Goal: Transaction & Acquisition: Purchase product/service

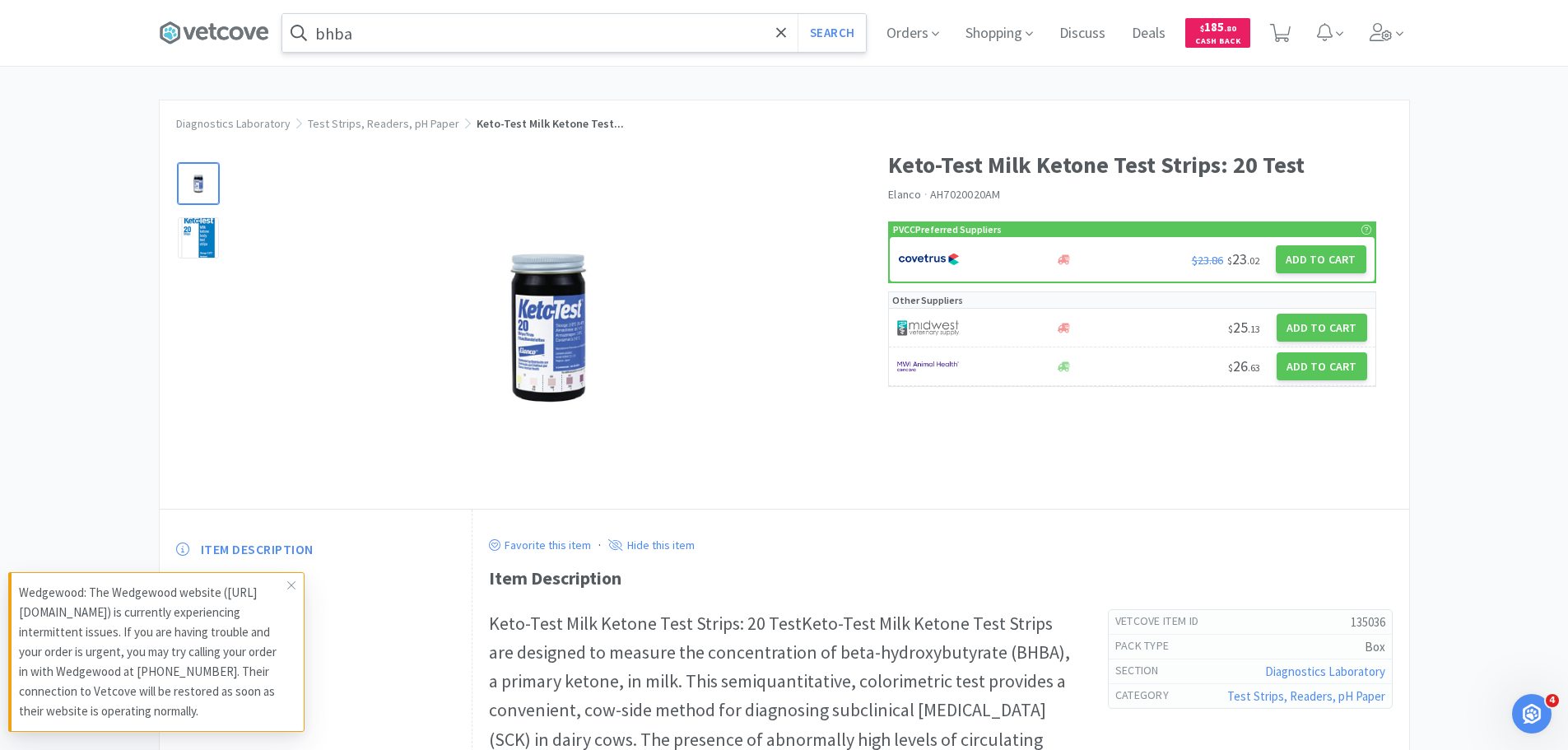
click at [556, 43] on input "bhba" at bounding box center [574, 32] width 583 height 38
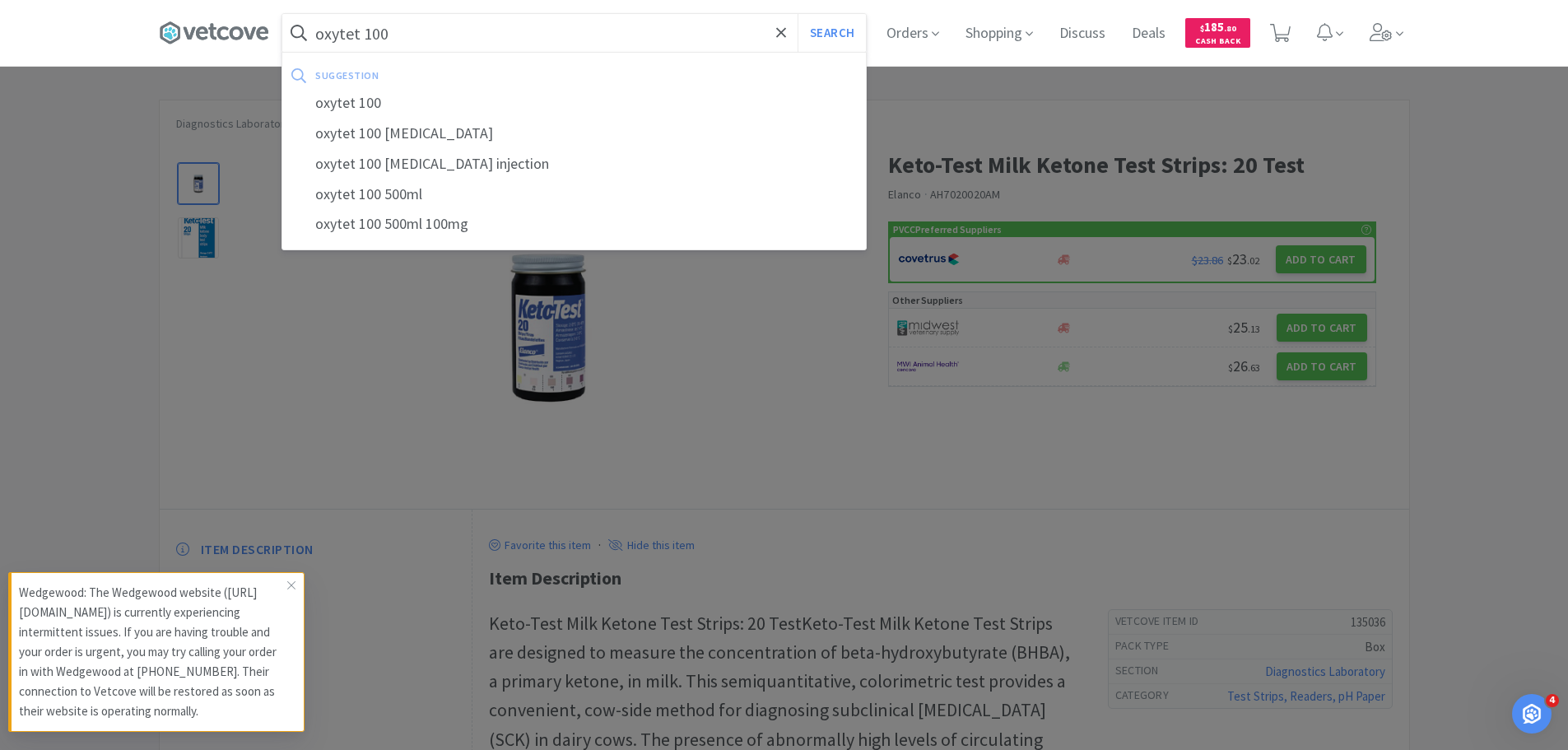
type input "oxytet 100"
click at [797, 14] on button "Search" at bounding box center [831, 32] width 68 height 38
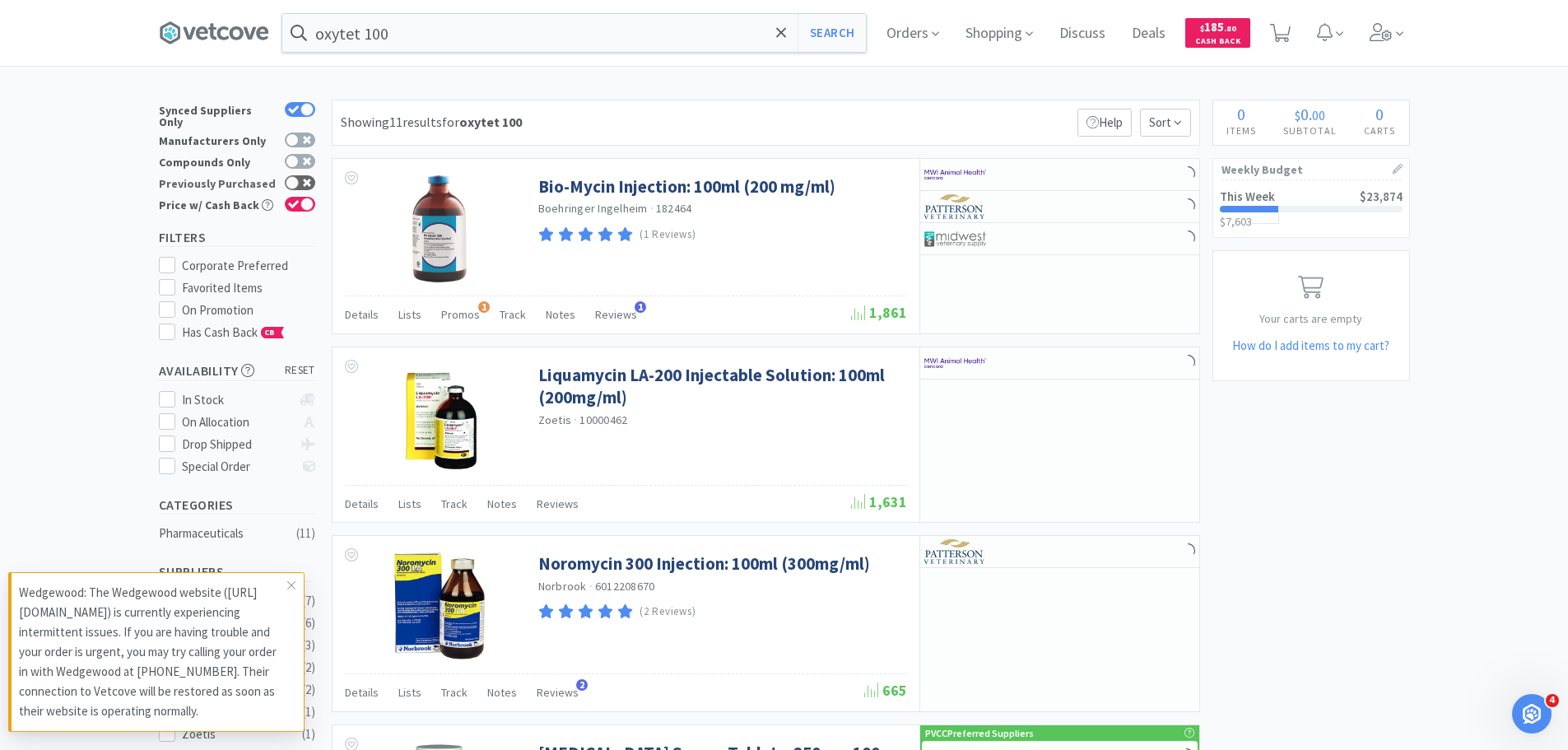
click at [312, 176] on div at bounding box center [300, 183] width 30 height 15
checkbox input "true"
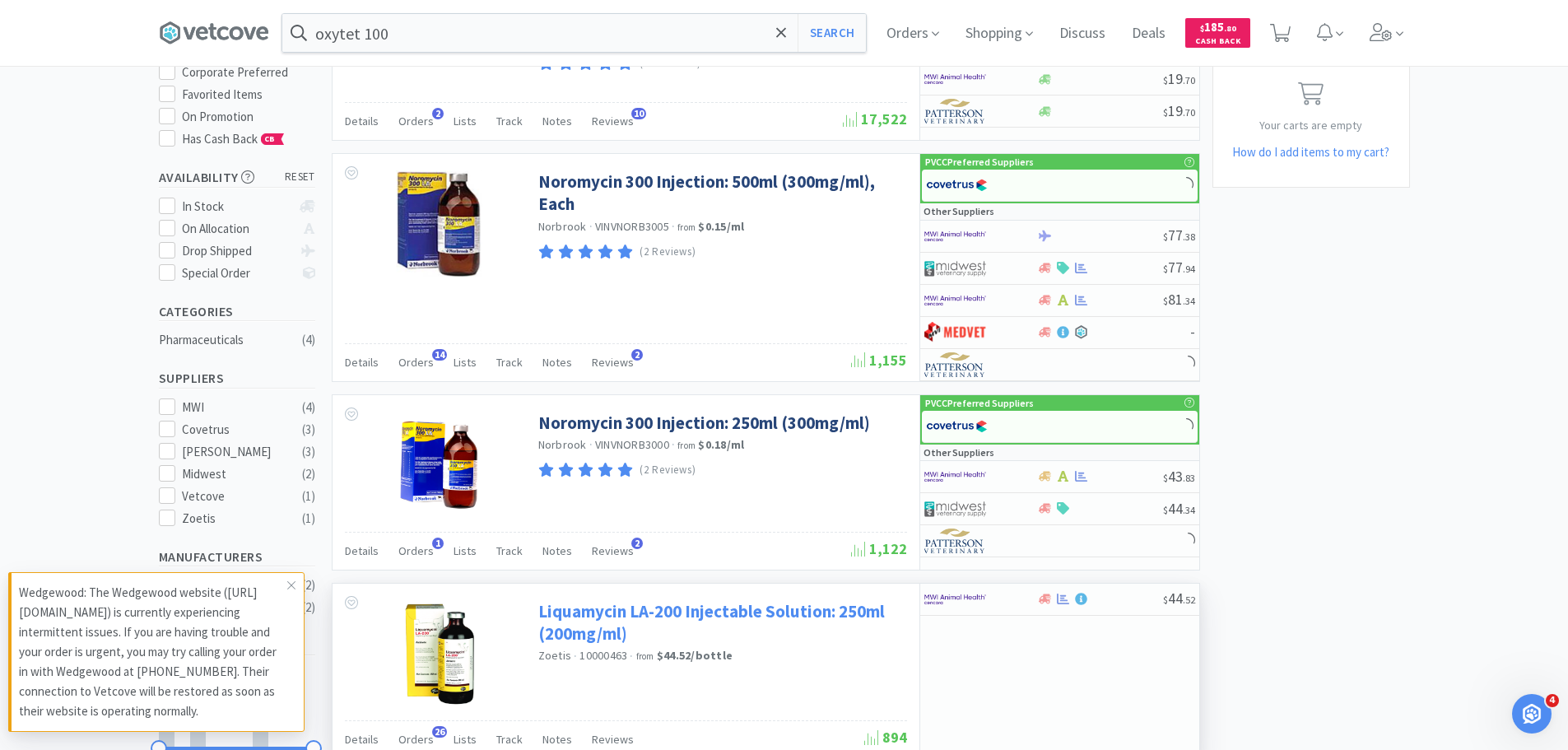
scroll to position [318, 0]
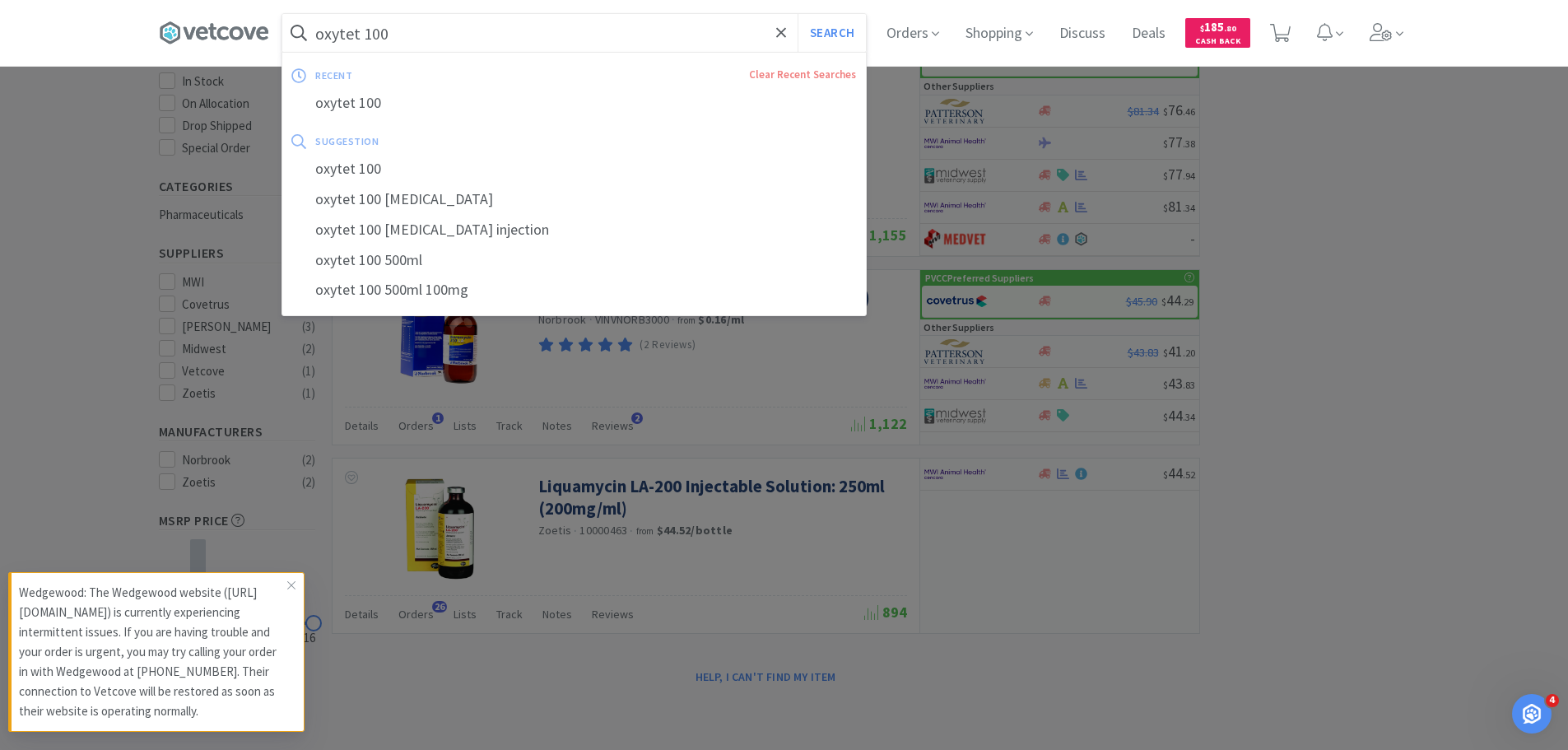
click at [436, 40] on input "oxytet 100" at bounding box center [574, 32] width 583 height 38
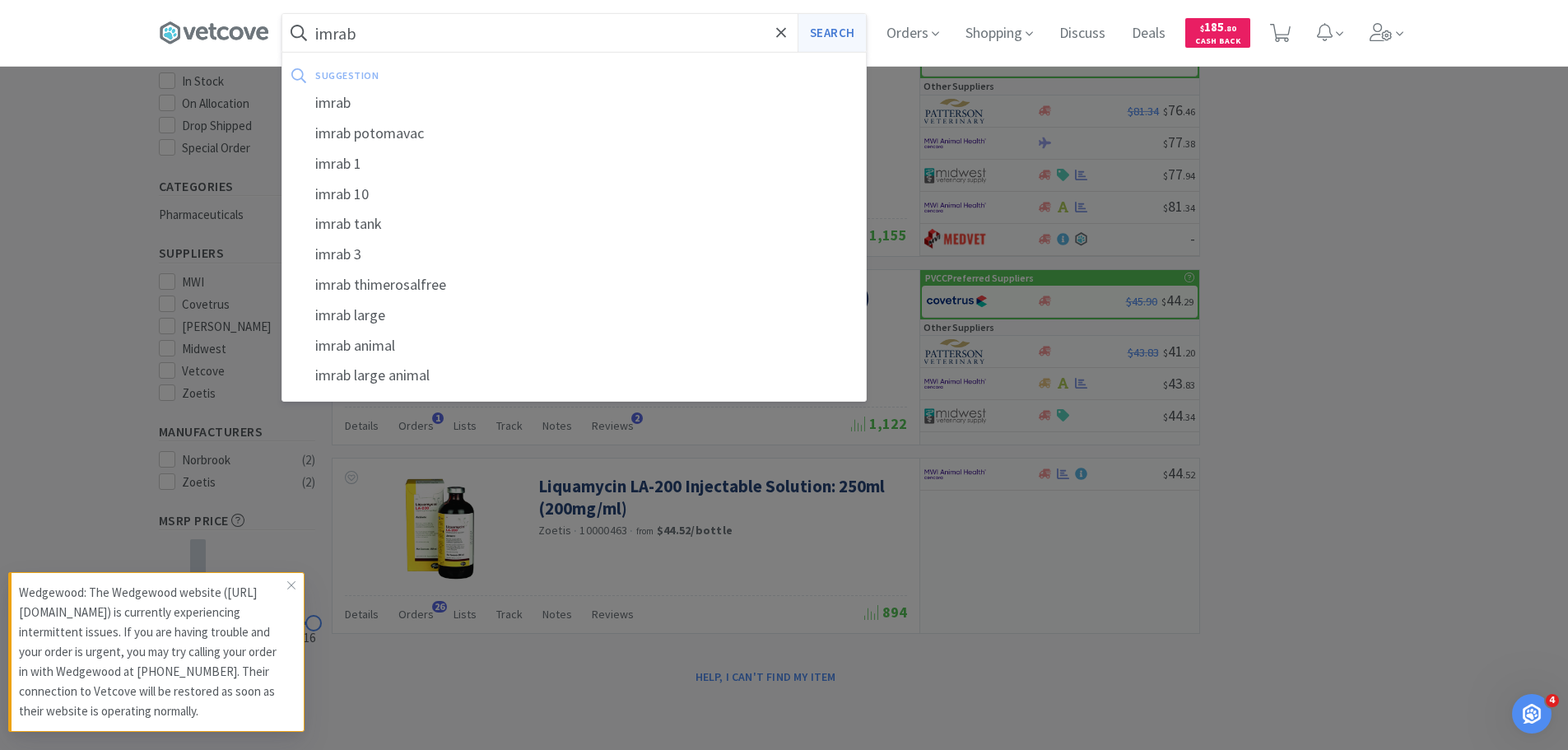
click at [842, 32] on button "Search" at bounding box center [831, 32] width 68 height 38
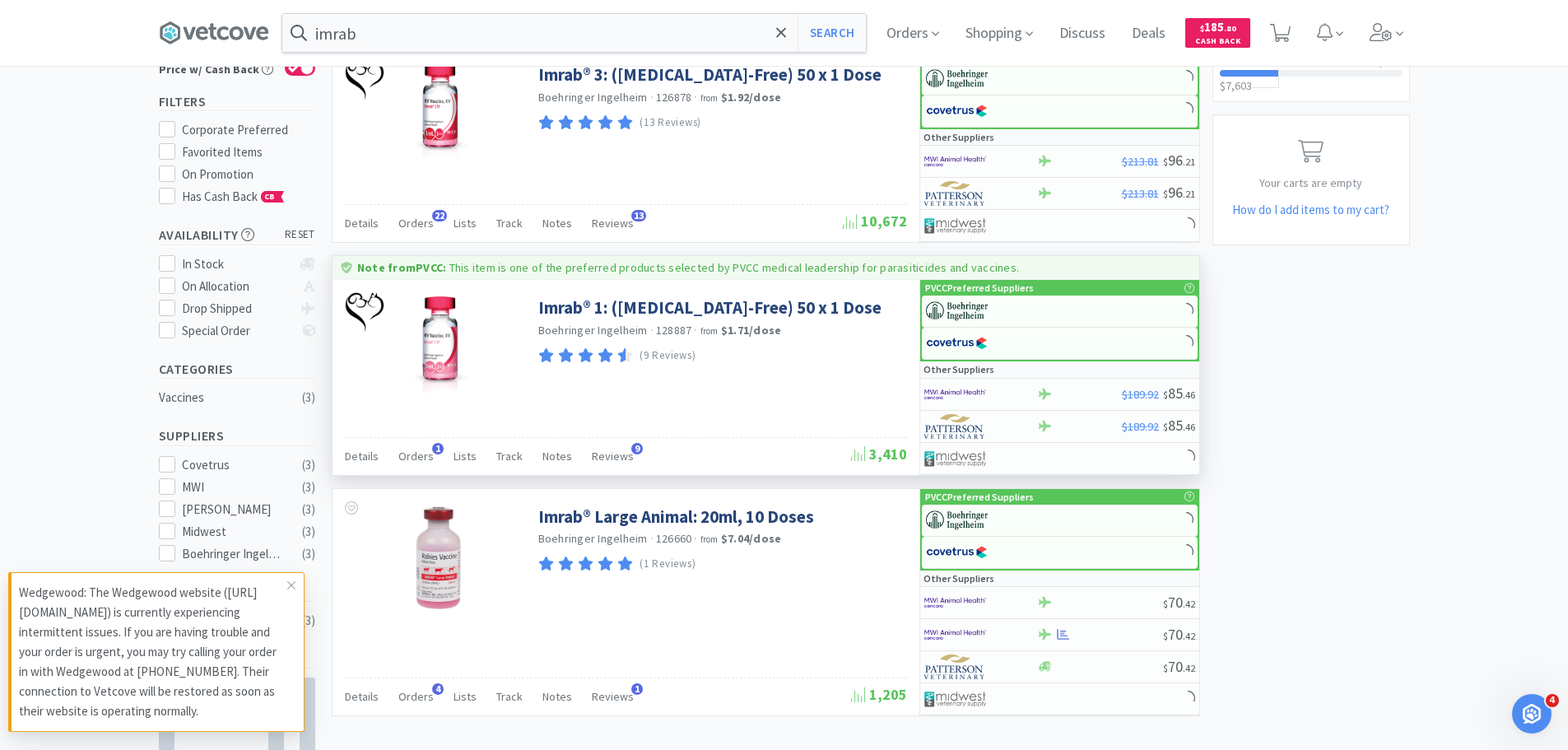
scroll to position [165, 0]
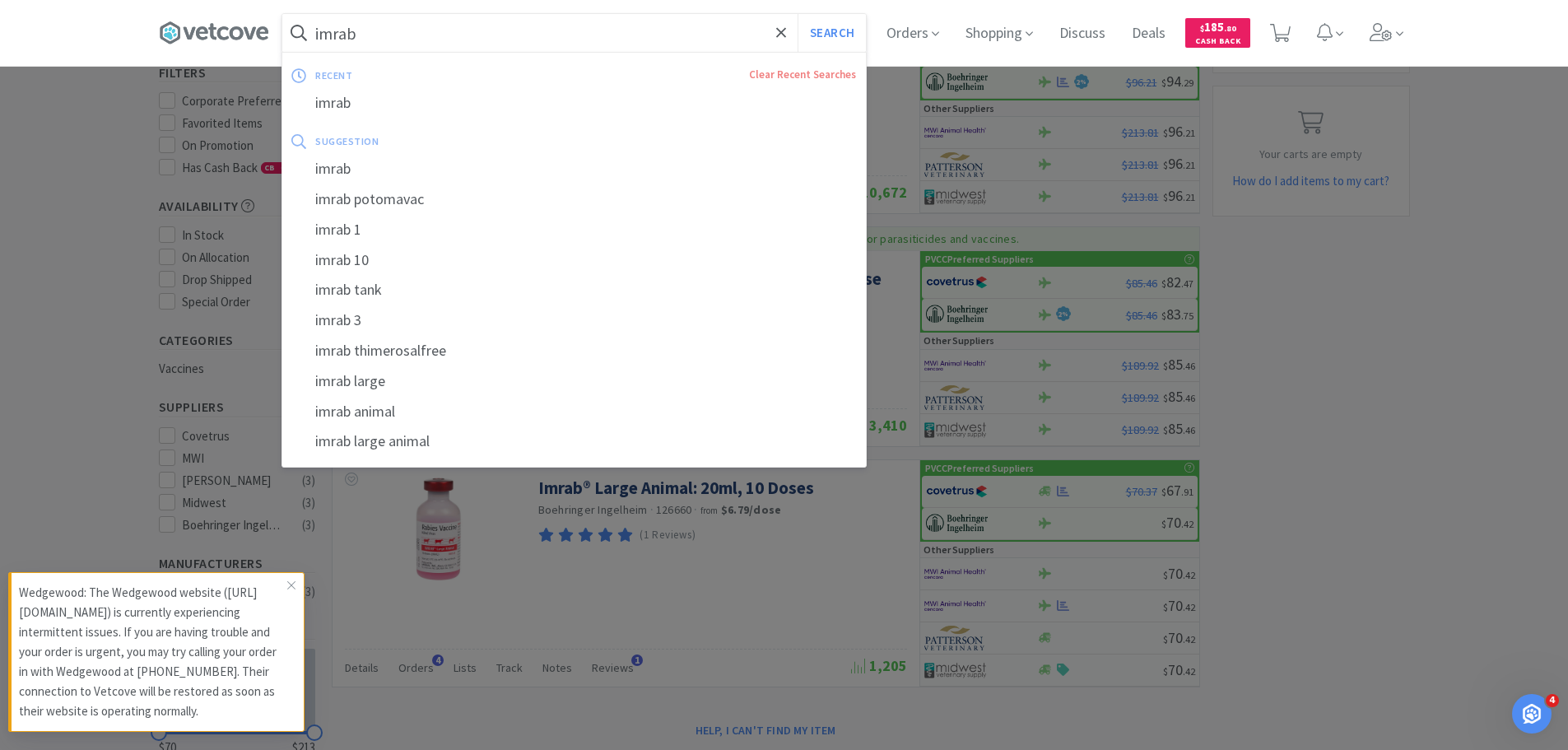
click at [472, 36] on input "imrab" at bounding box center [574, 32] width 583 height 38
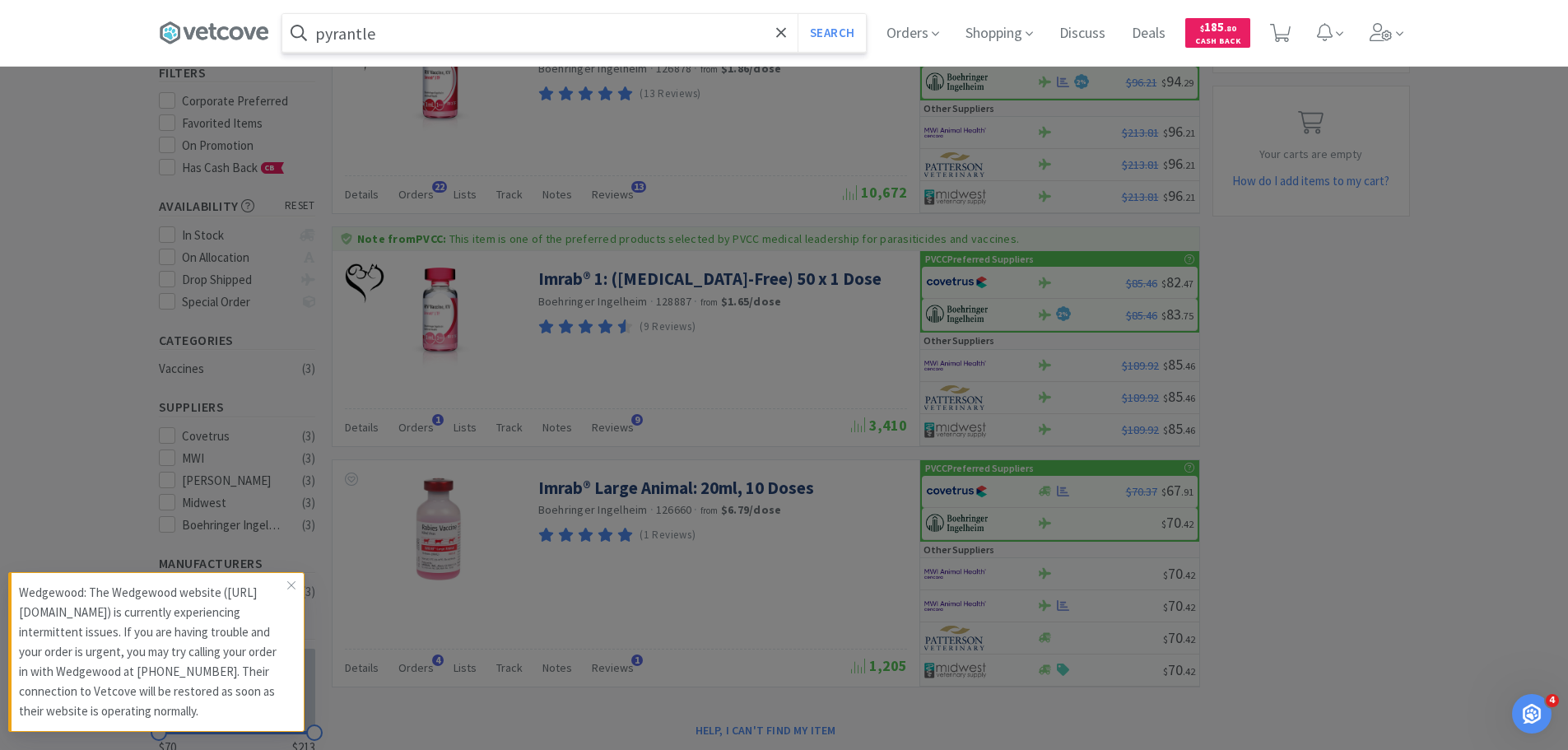
click at [797, 14] on button "Search" at bounding box center [831, 32] width 68 height 38
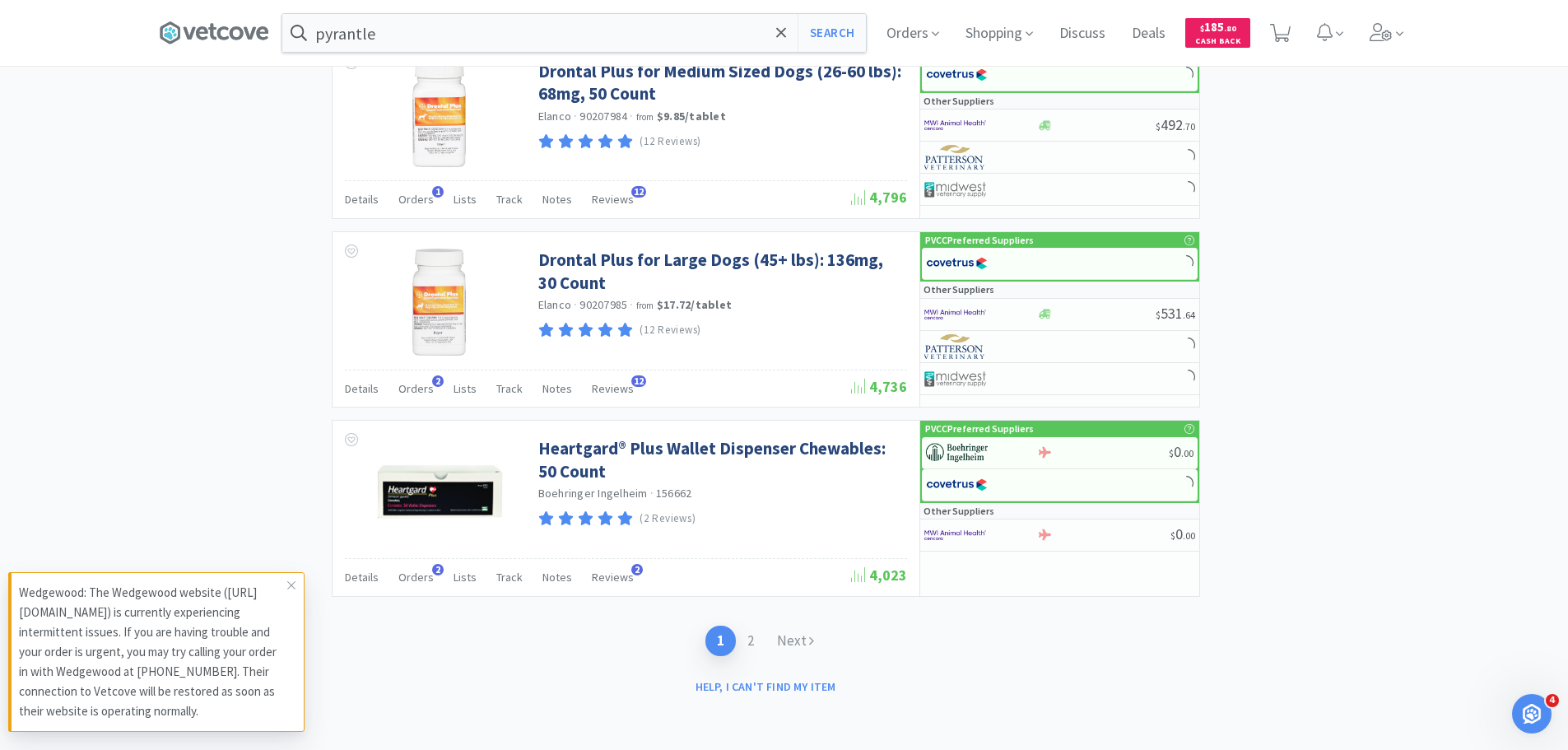
scroll to position [2491, 0]
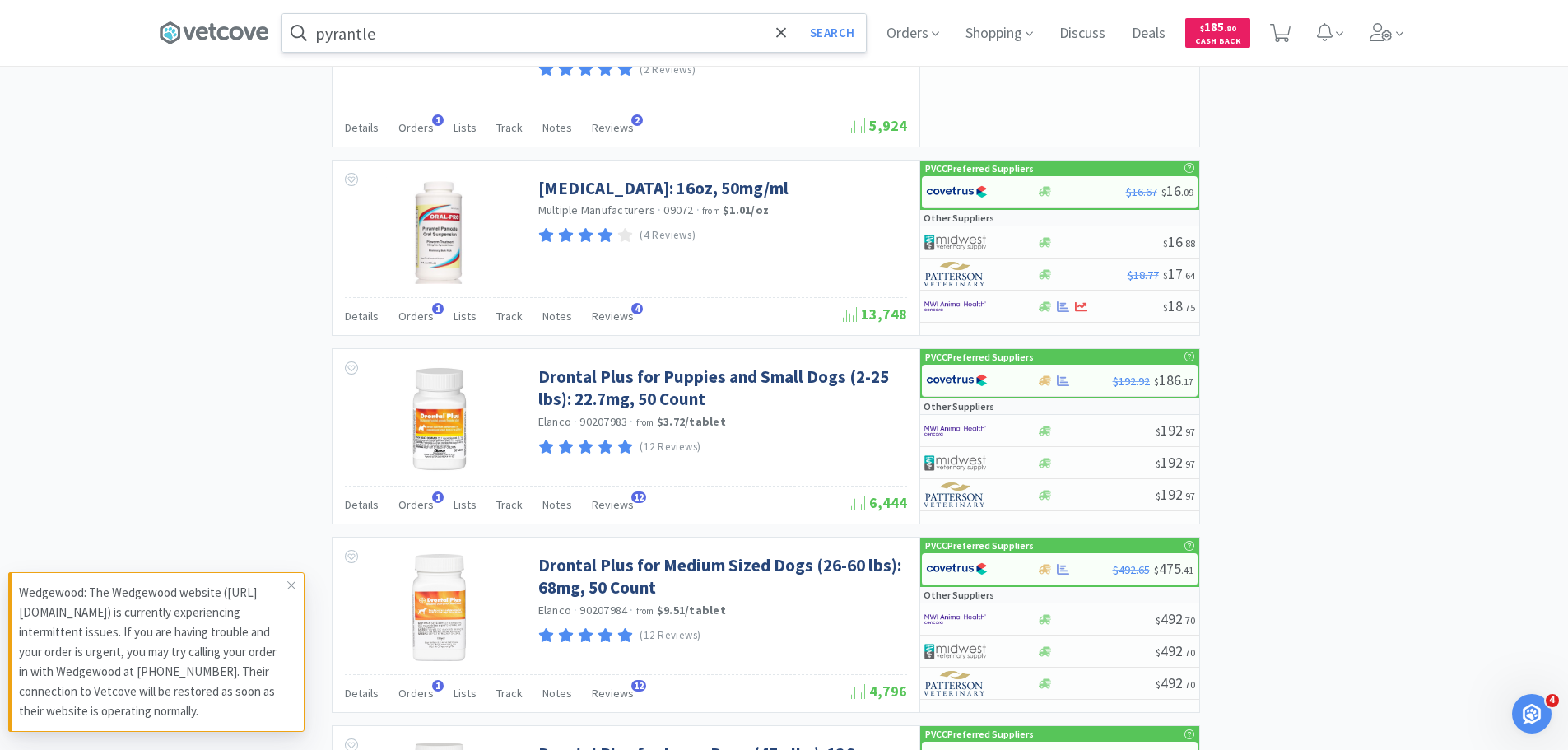
click at [441, 30] on input "pyrantle" at bounding box center [574, 32] width 583 height 38
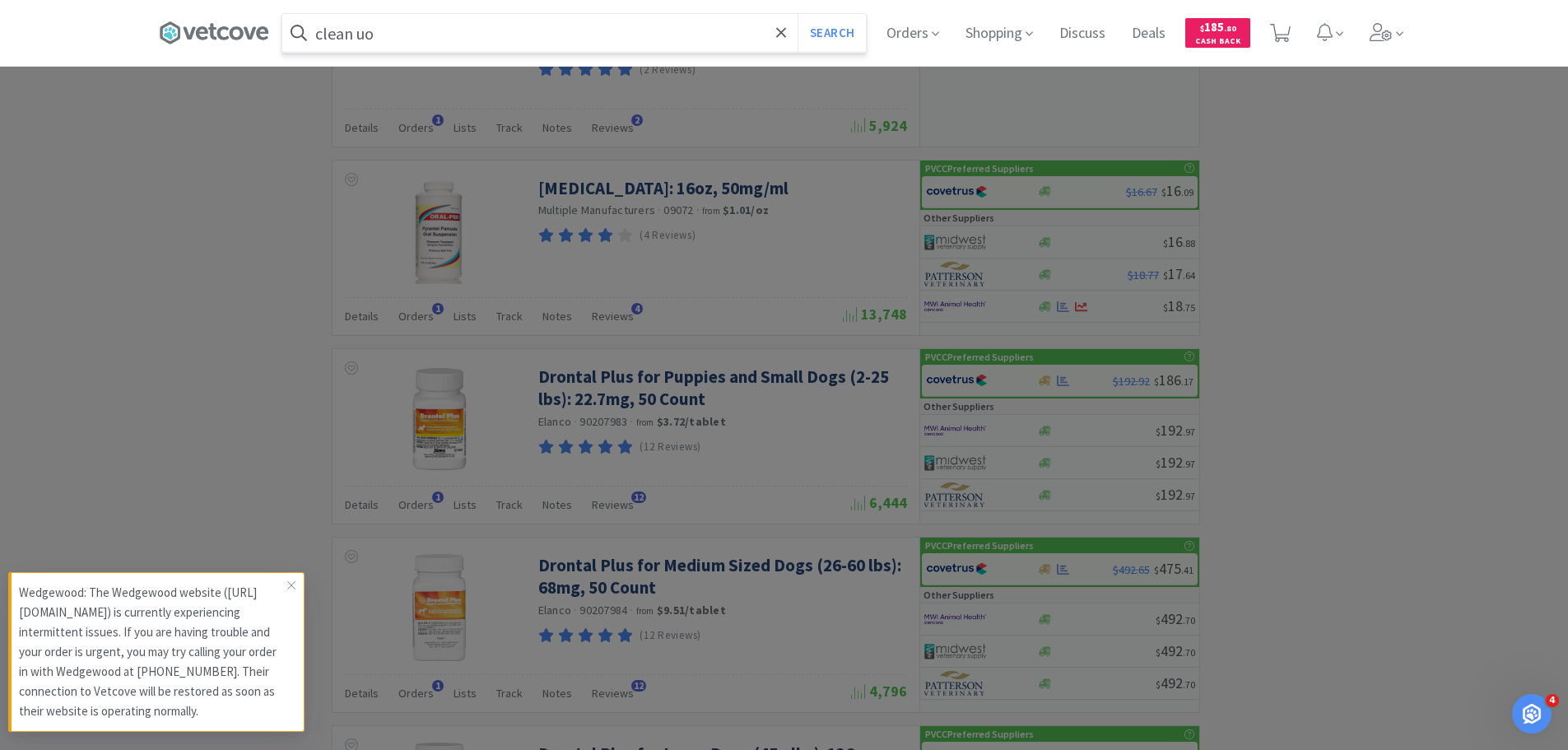
click at [797, 14] on button "Search" at bounding box center [831, 32] width 68 height 38
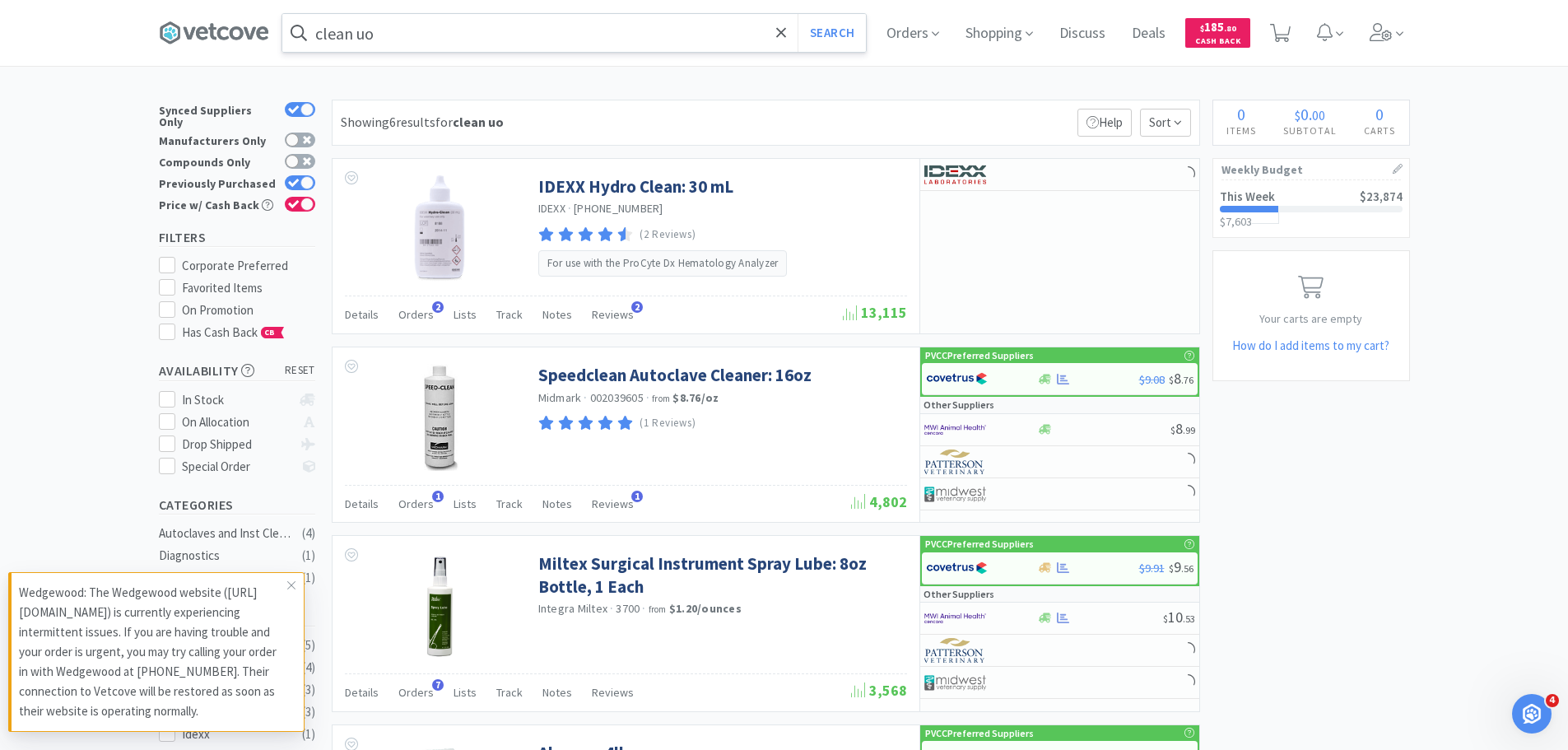
click at [430, 38] on input "clean uo" at bounding box center [574, 32] width 583 height 38
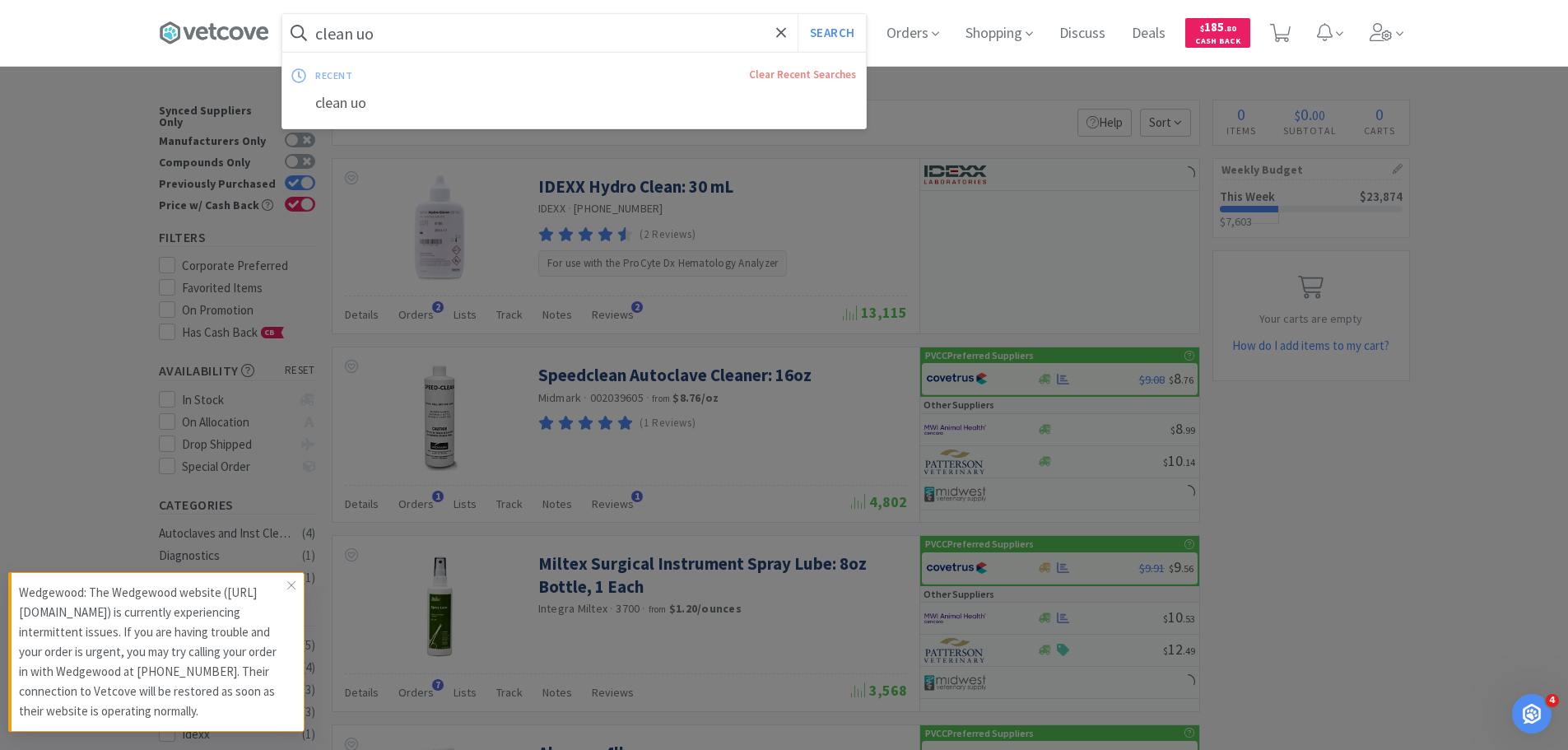
click at [430, 38] on input "clean uo" at bounding box center [574, 32] width 583 height 38
type input "clean up"
click at [797, 14] on button "Search" at bounding box center [831, 32] width 68 height 38
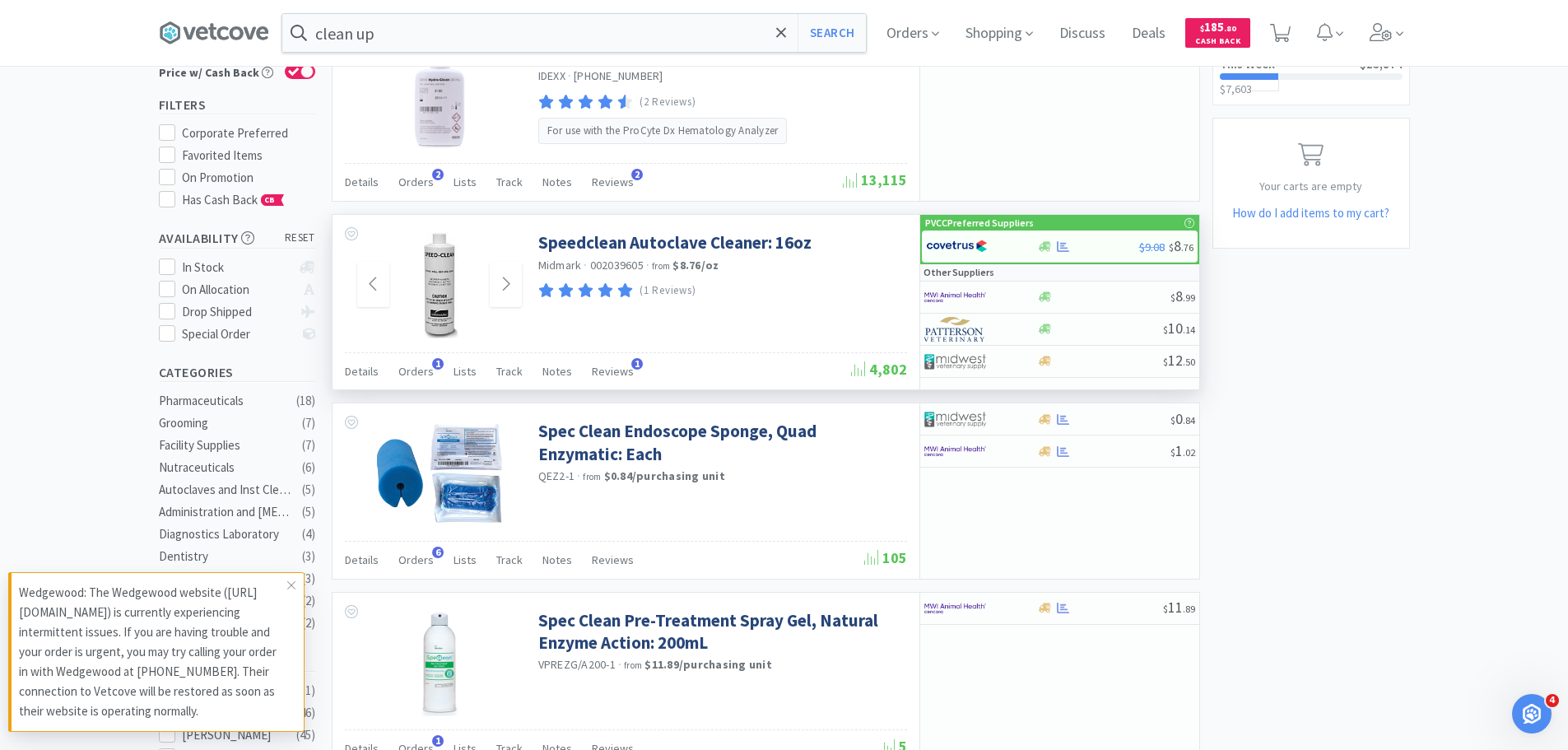
scroll to position [82, 0]
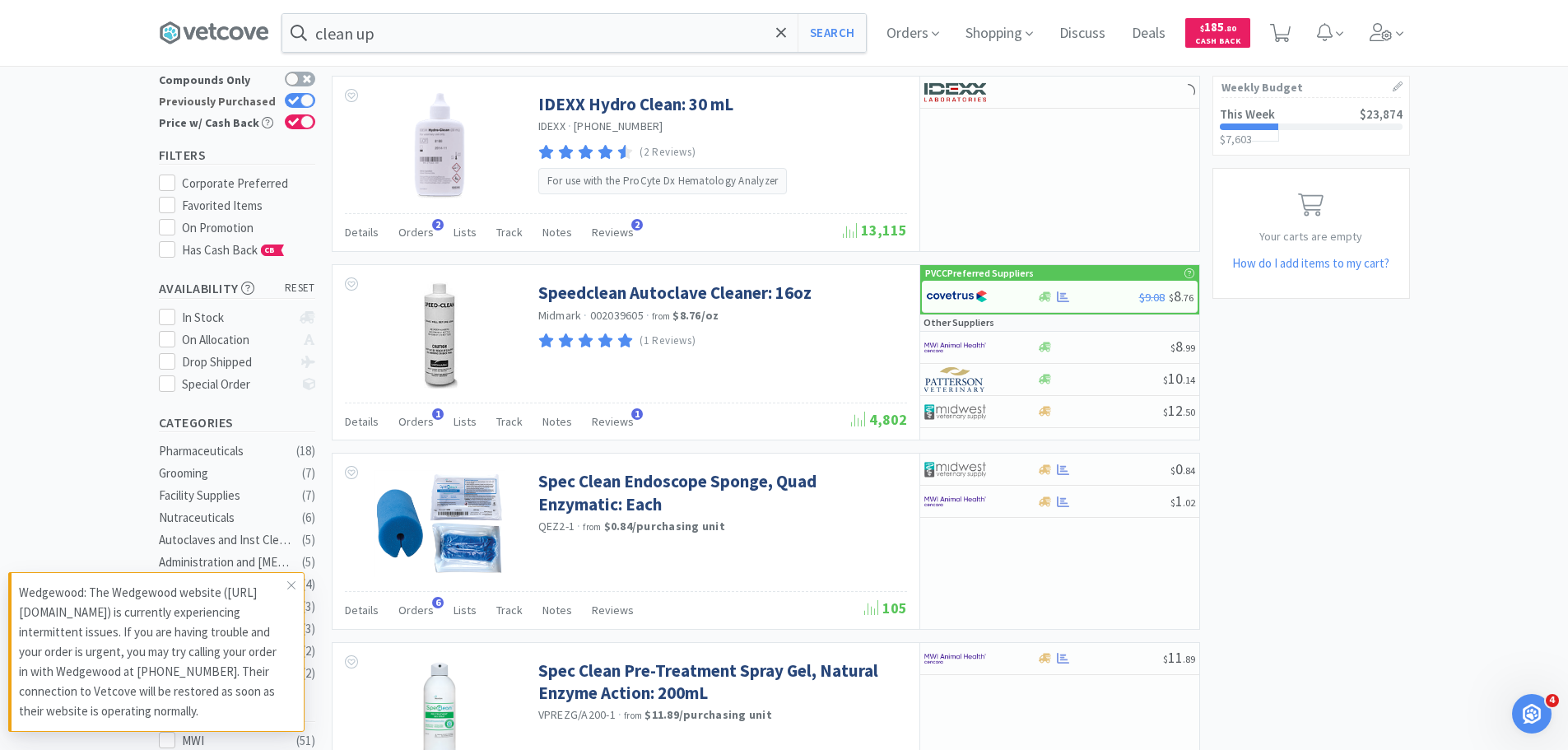
click at [286, 93] on div at bounding box center [300, 100] width 30 height 15
checkbox input "false"
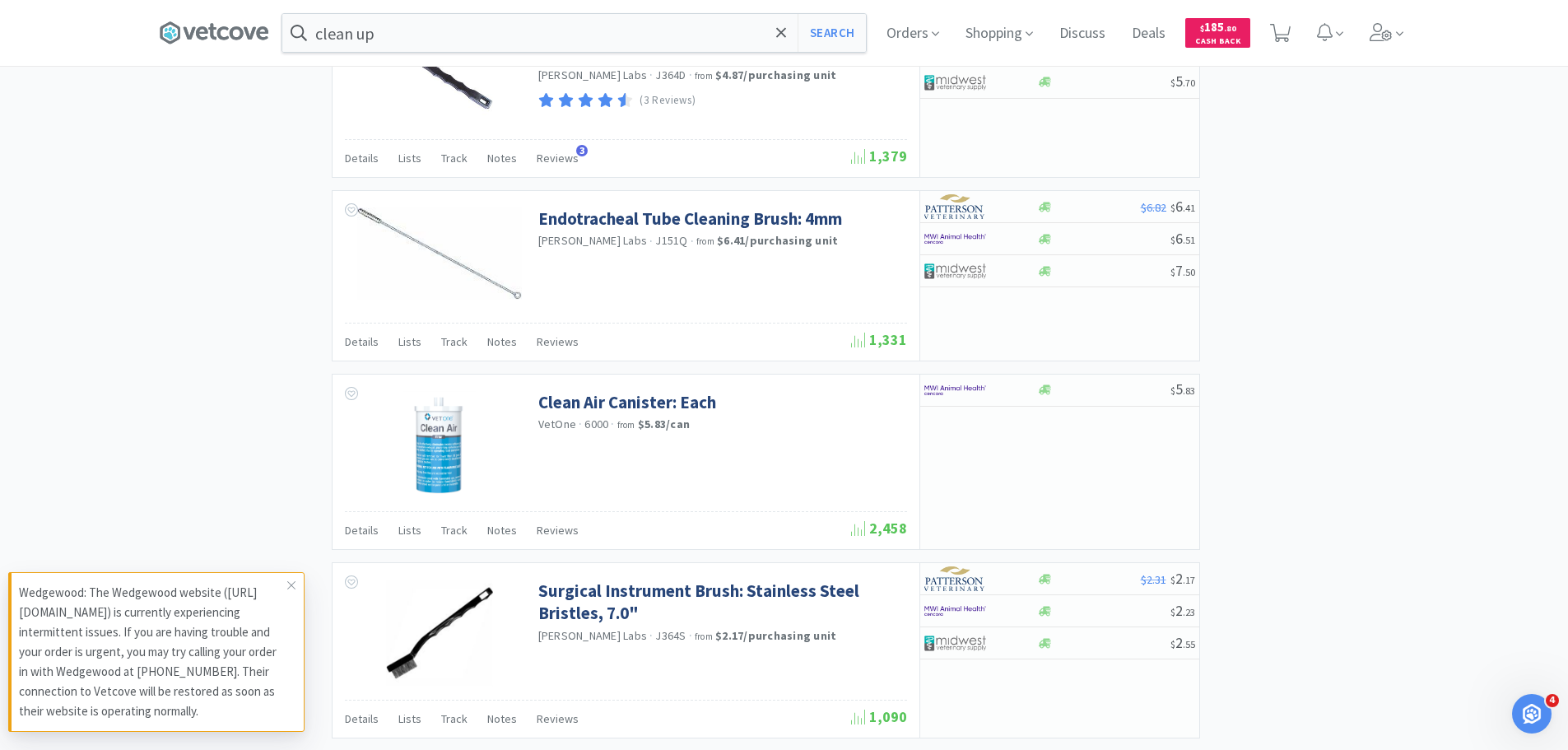
scroll to position [2428, 0]
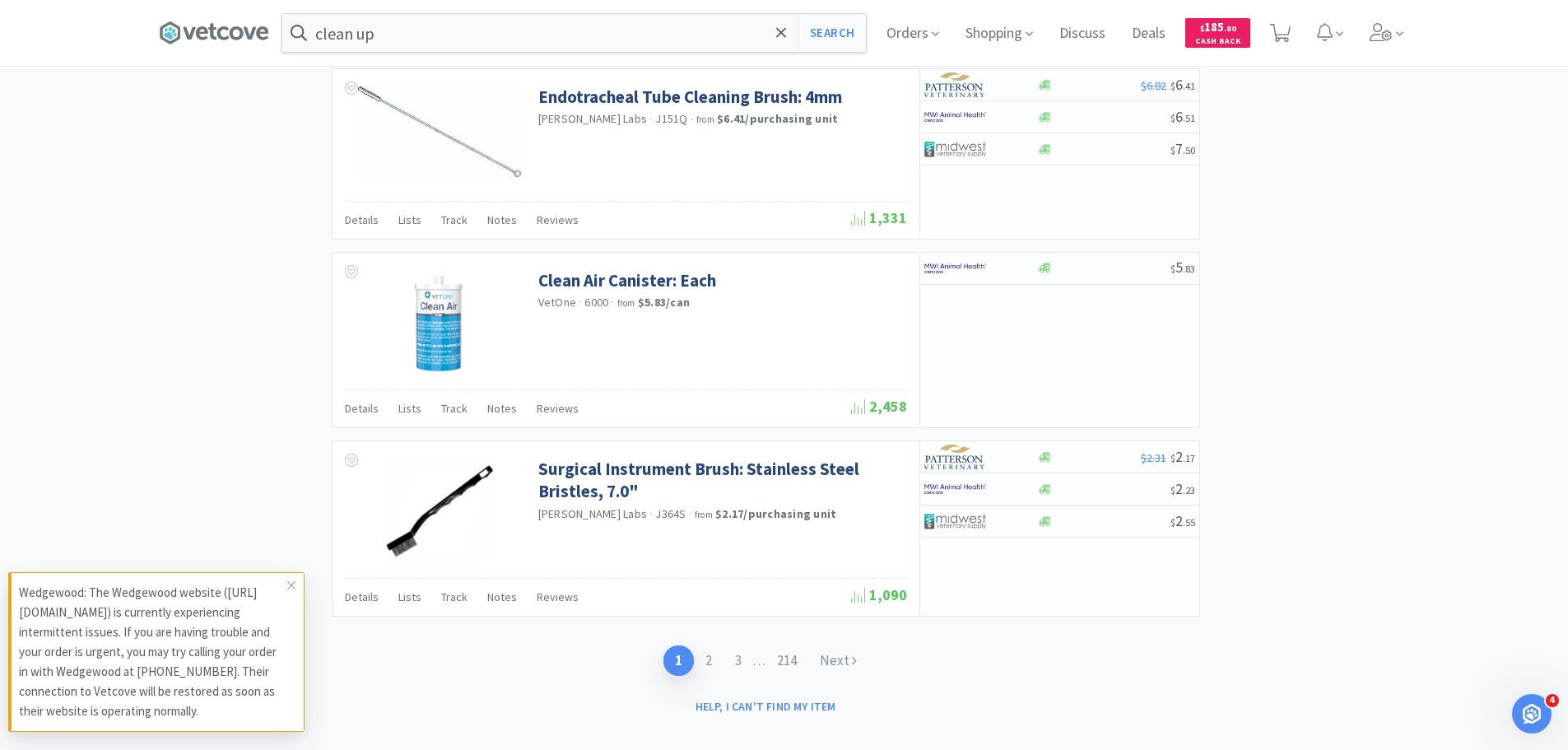
click at [720, 646] on div "1 2 3 . . . 214 Next" at bounding box center [765, 661] width 205 height 30
click at [364, 39] on input "clean up" at bounding box center [574, 32] width 583 height 38
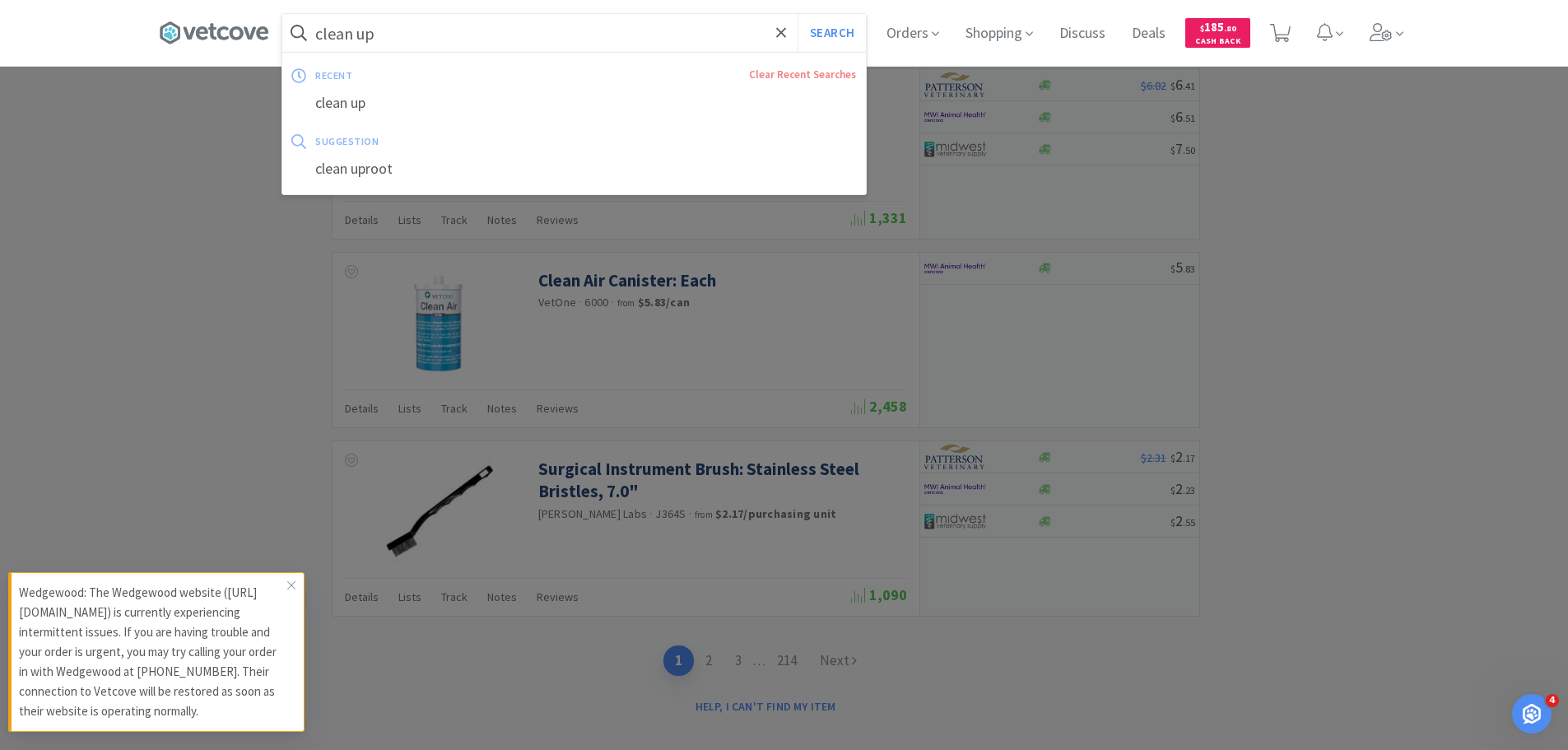
click at [364, 39] on input "clean up" at bounding box center [574, 32] width 583 height 38
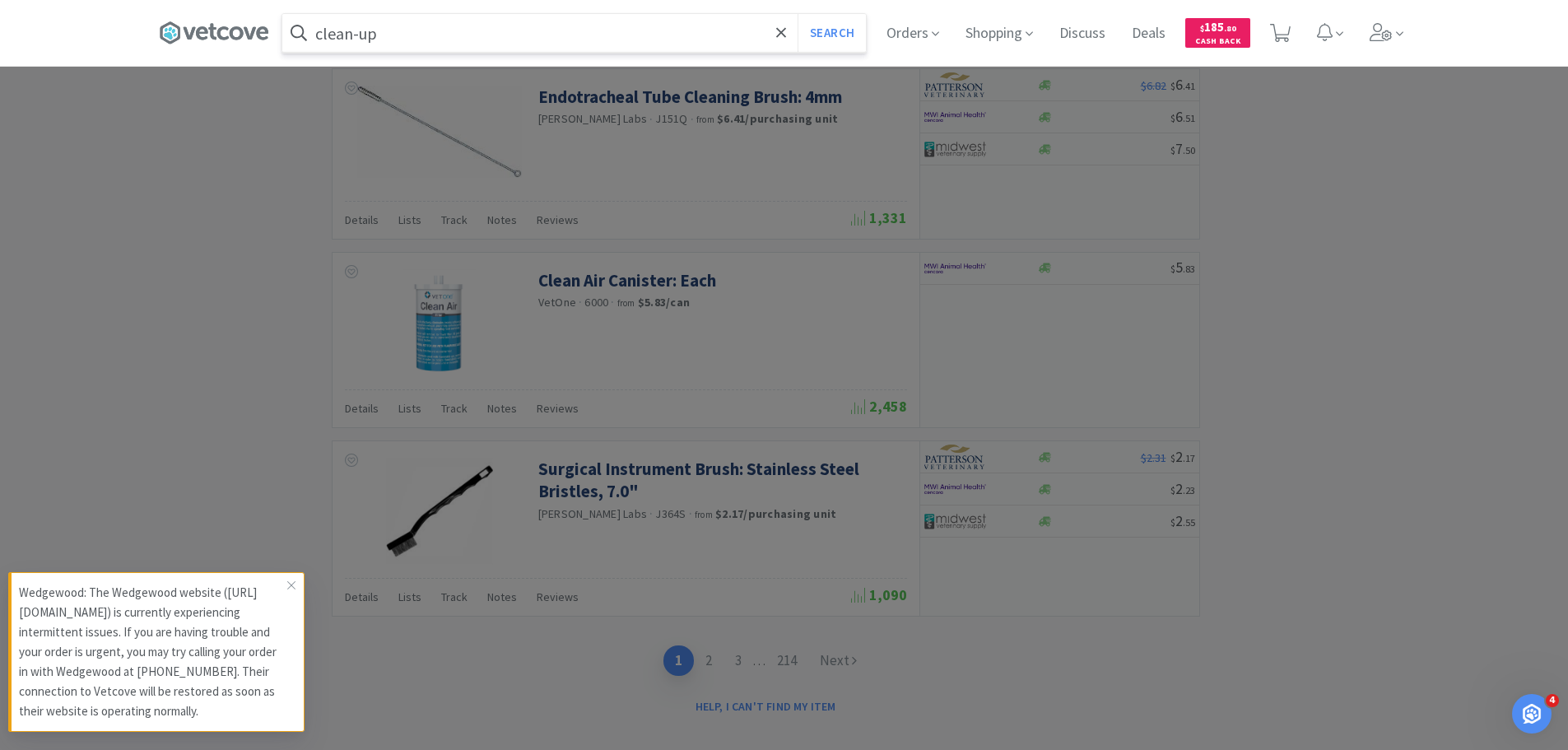
click at [797, 14] on button "Search" at bounding box center [831, 32] width 68 height 38
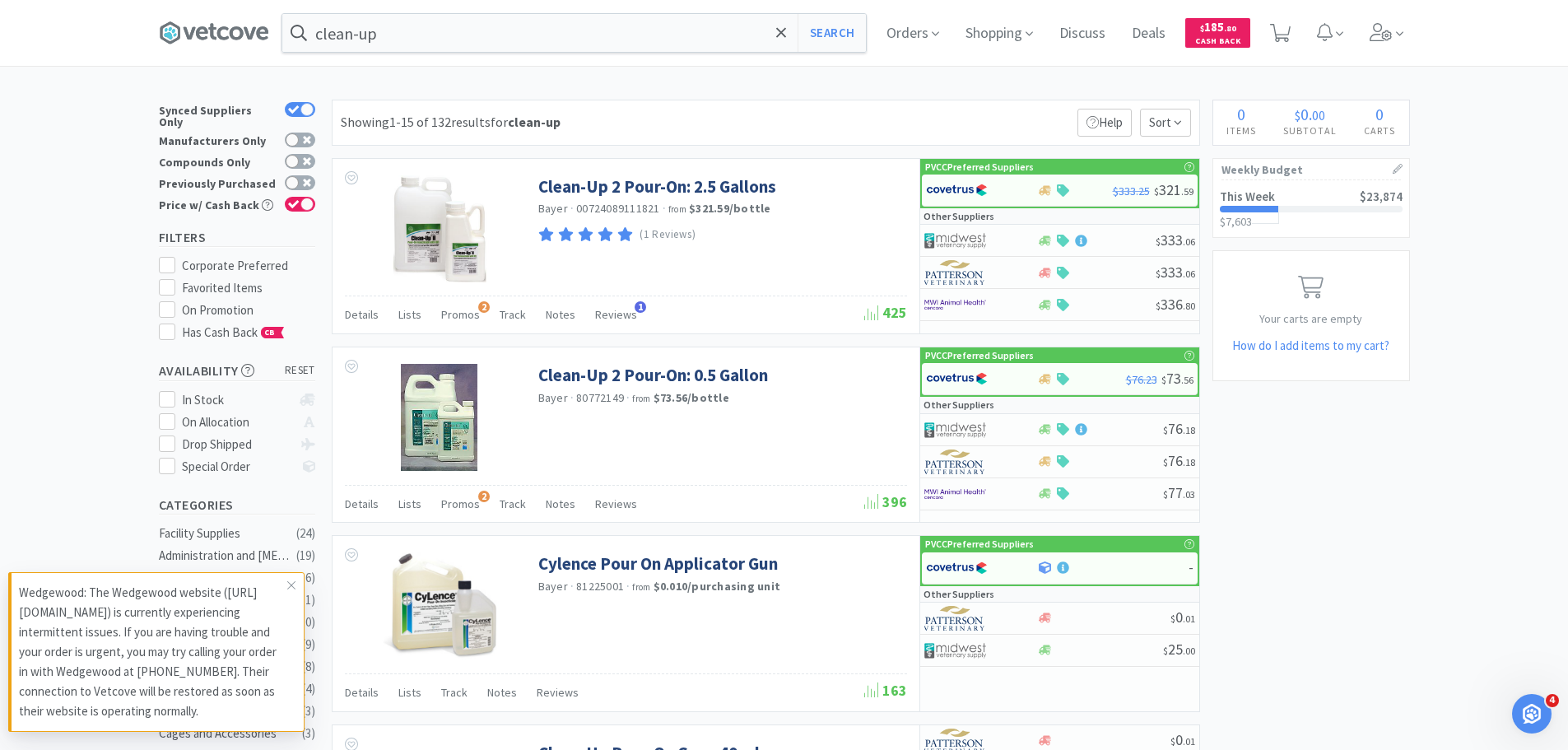
click at [417, 12] on div "clean-up Search Orders Shopping Discuss Discuss Deals Deals $ 185 . 80 Cash Back" at bounding box center [784, 33] width 1251 height 66
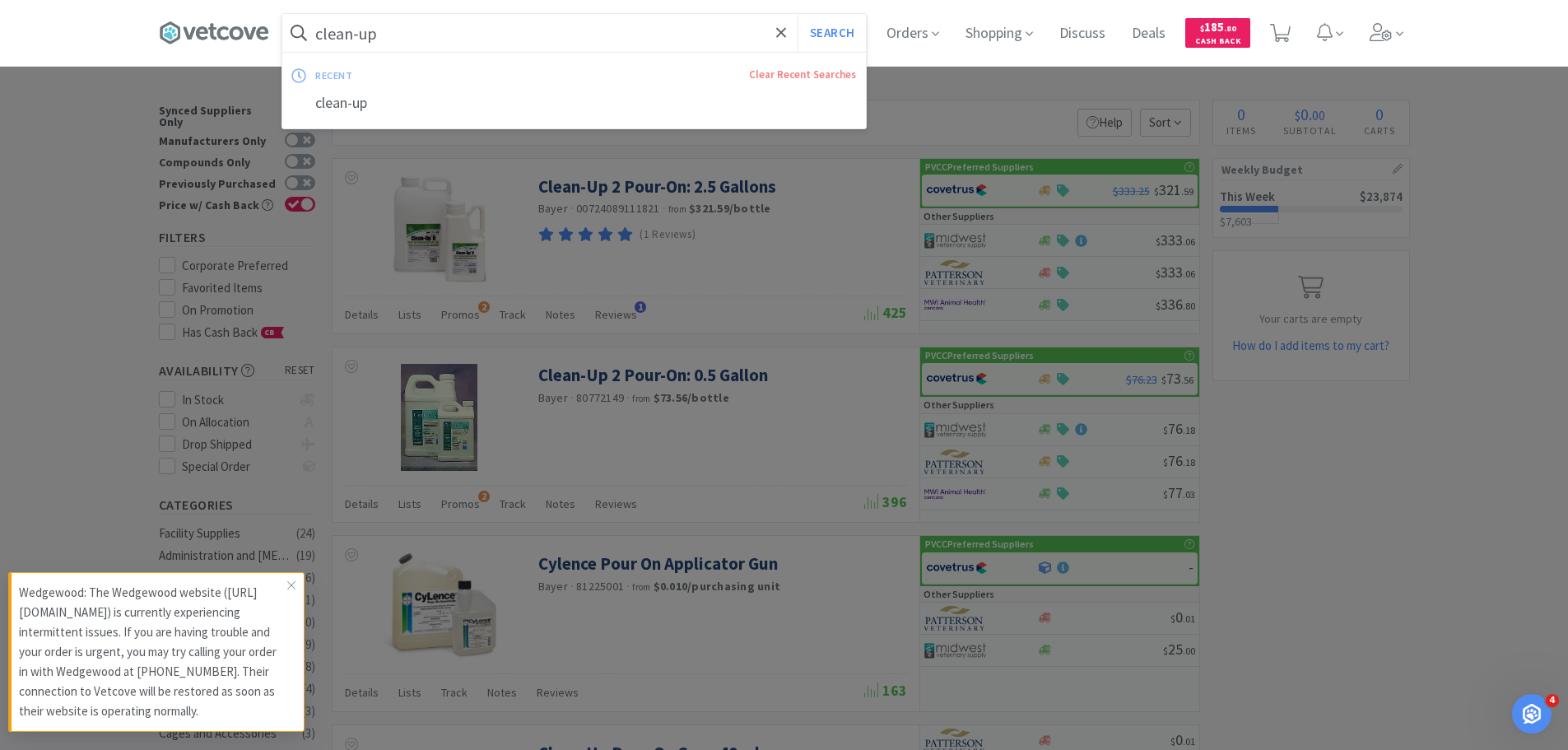
click at [421, 28] on input "clean-up" at bounding box center [574, 32] width 583 height 38
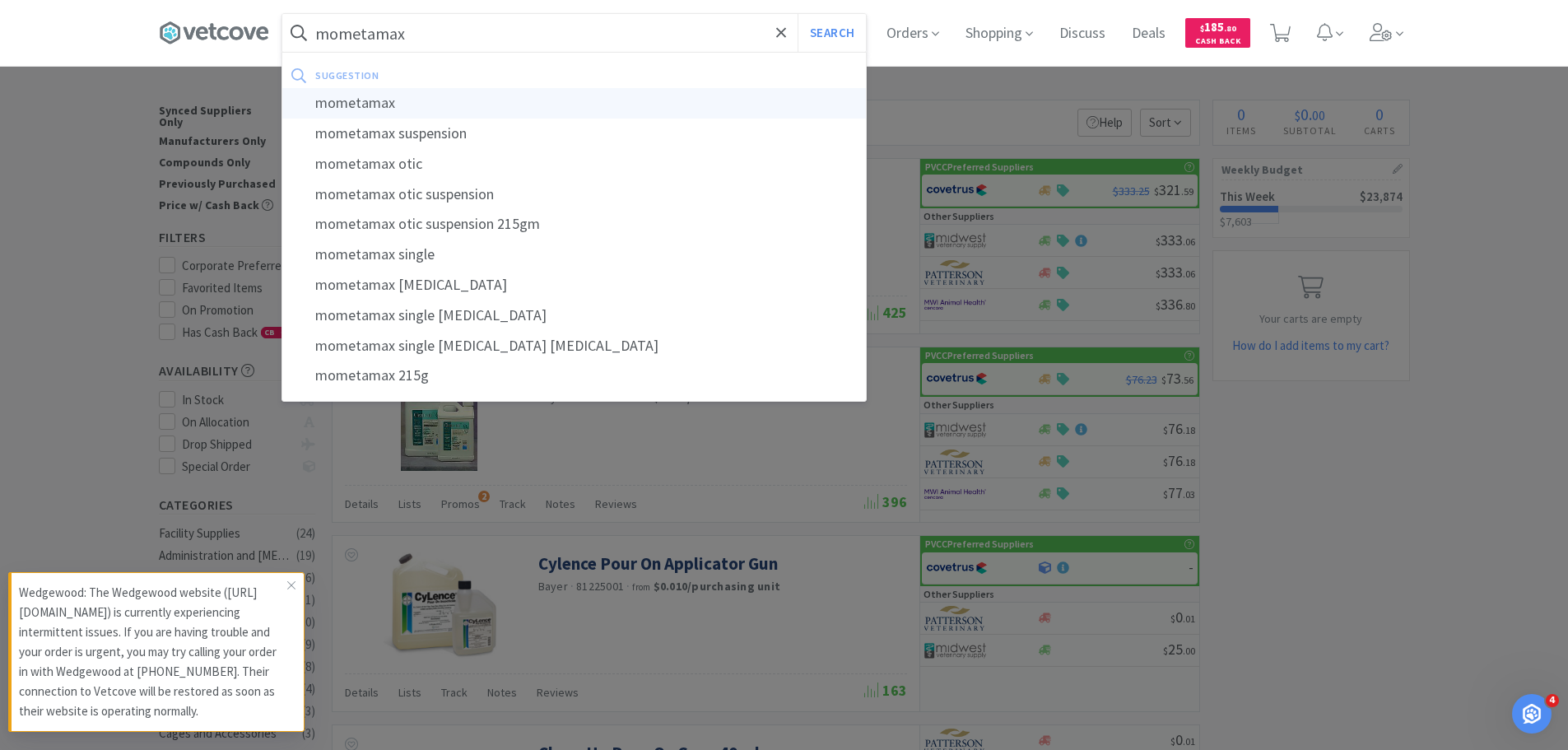
type input "mometamax"
click at [429, 98] on div "mometamax" at bounding box center [574, 103] width 583 height 30
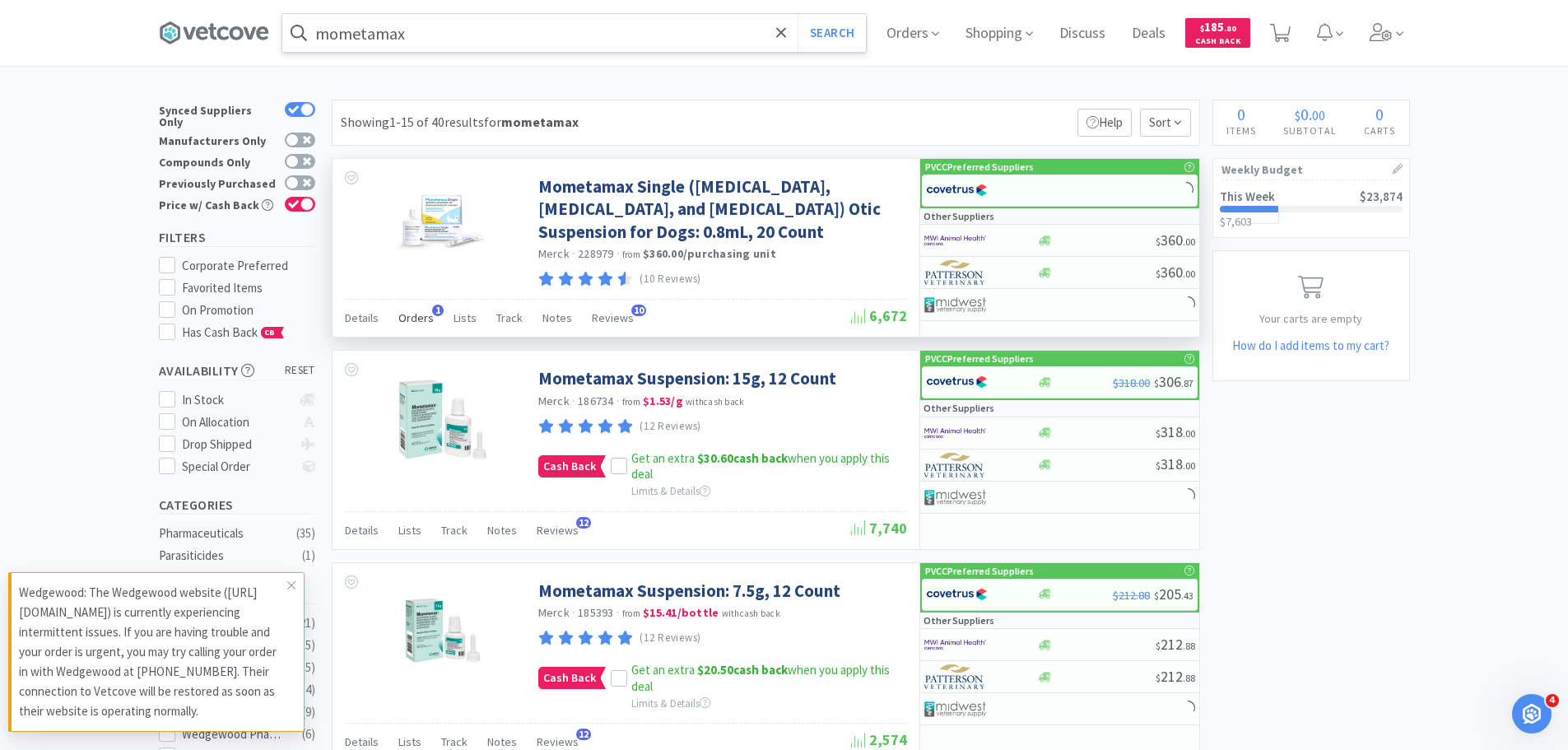
click at [418, 321] on span "Orders" at bounding box center [416, 317] width 35 height 15
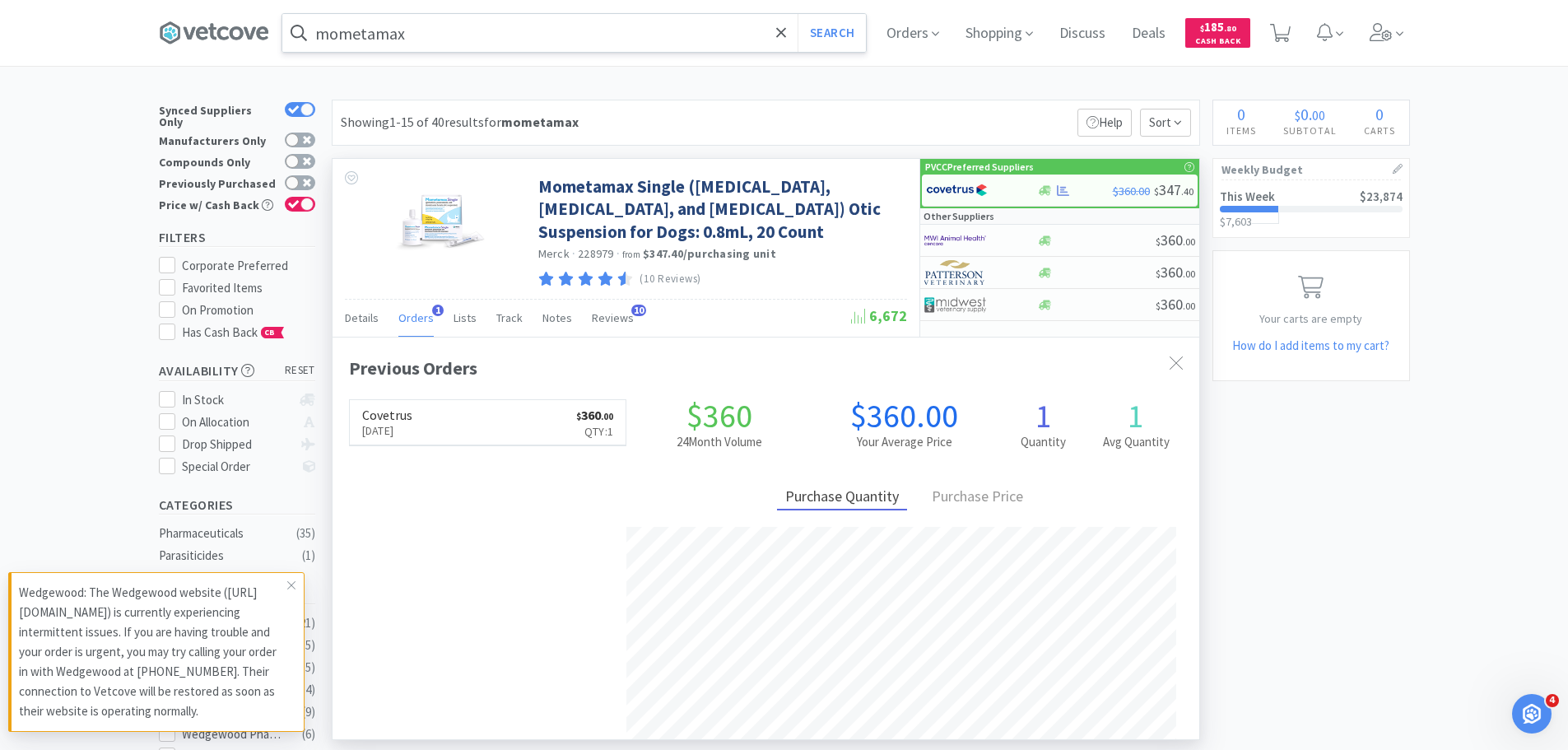
scroll to position [426, 866]
